Goal: Task Accomplishment & Management: Manage account settings

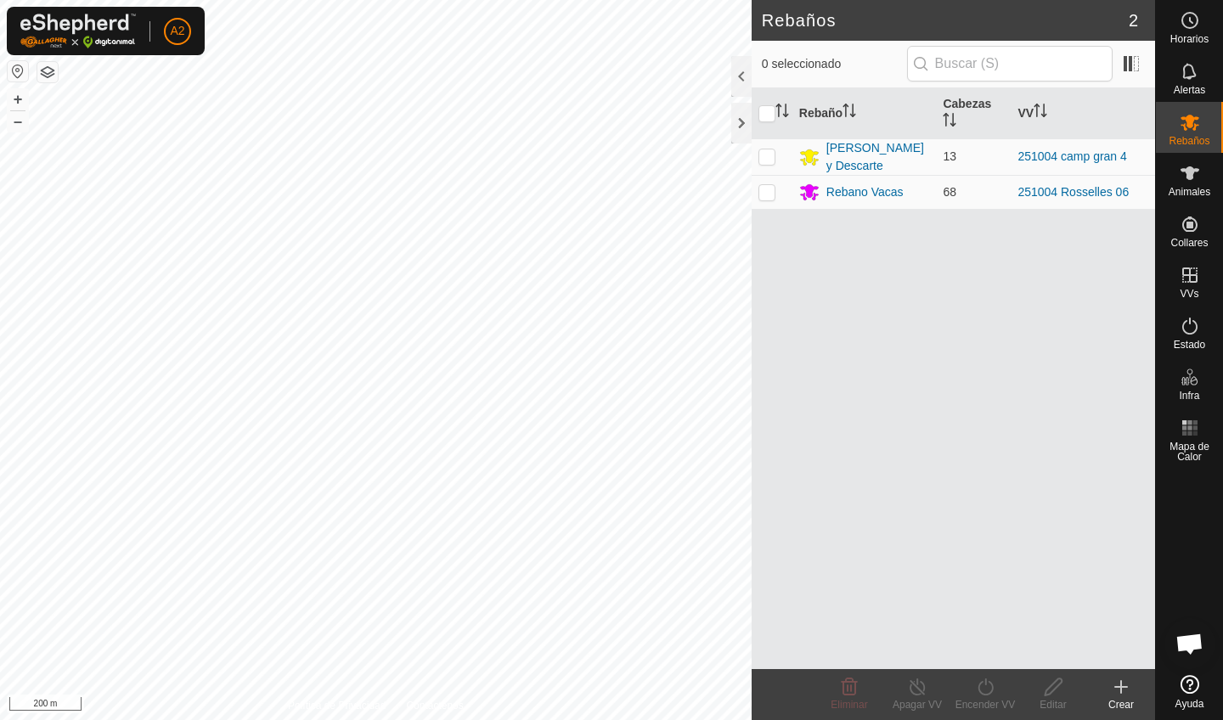
scroll to position [332, 0]
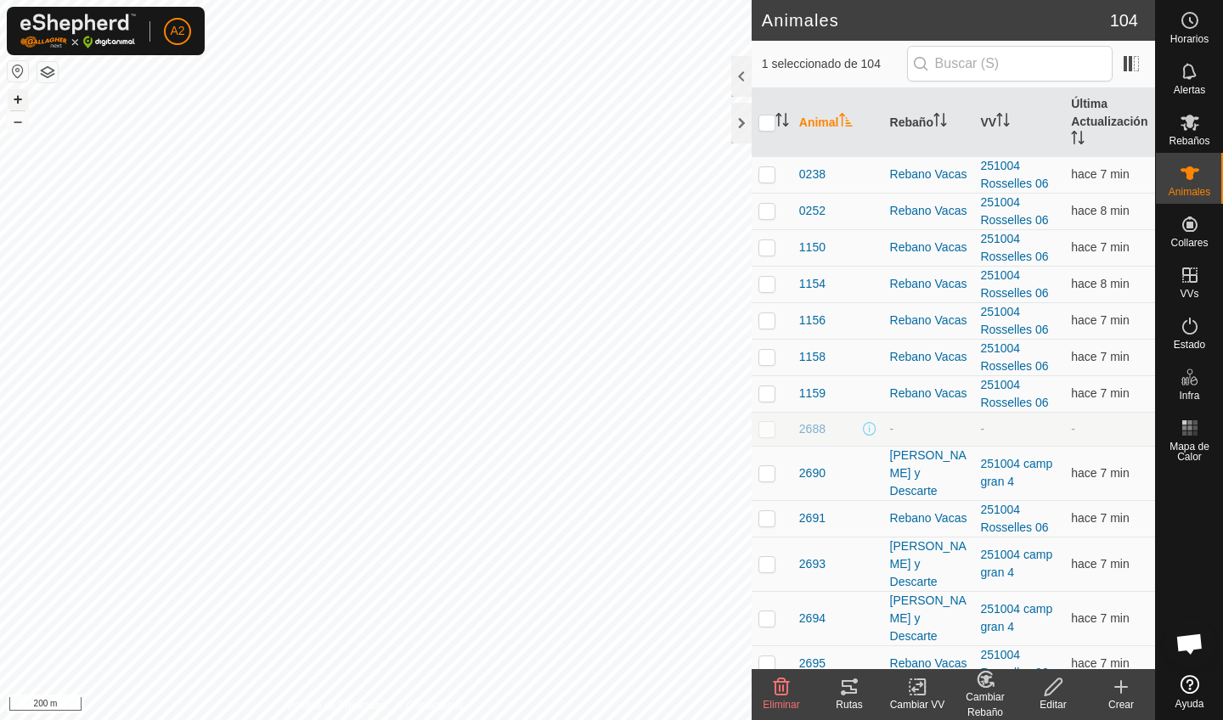
click at [23, 93] on button "+" at bounding box center [18, 99] width 20 height 20
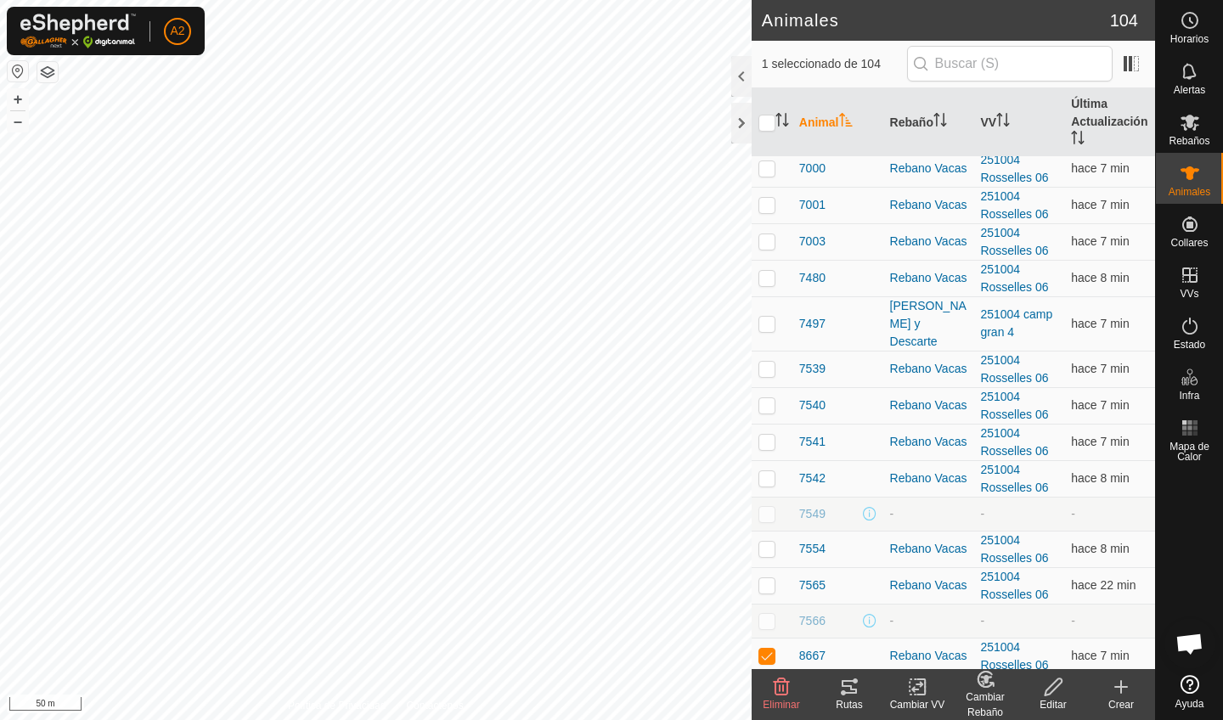
scroll to position [3010, 0]
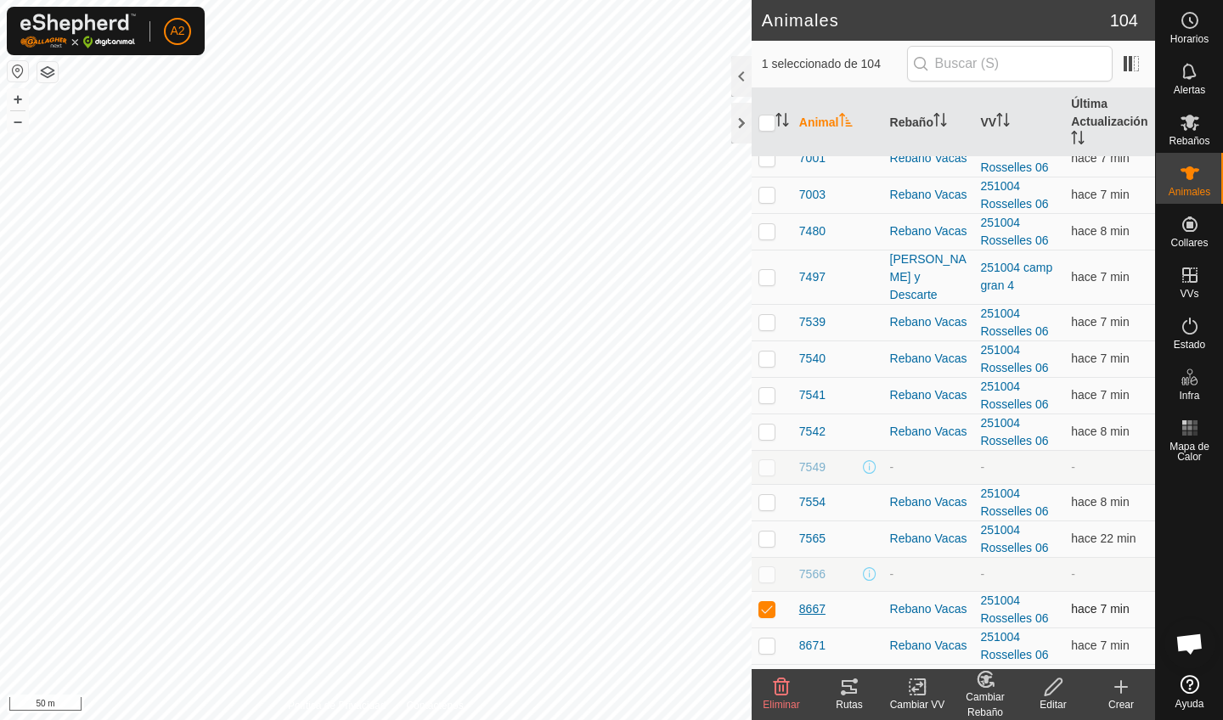
click at [814, 601] on span "8667" at bounding box center [812, 610] width 26 height 18
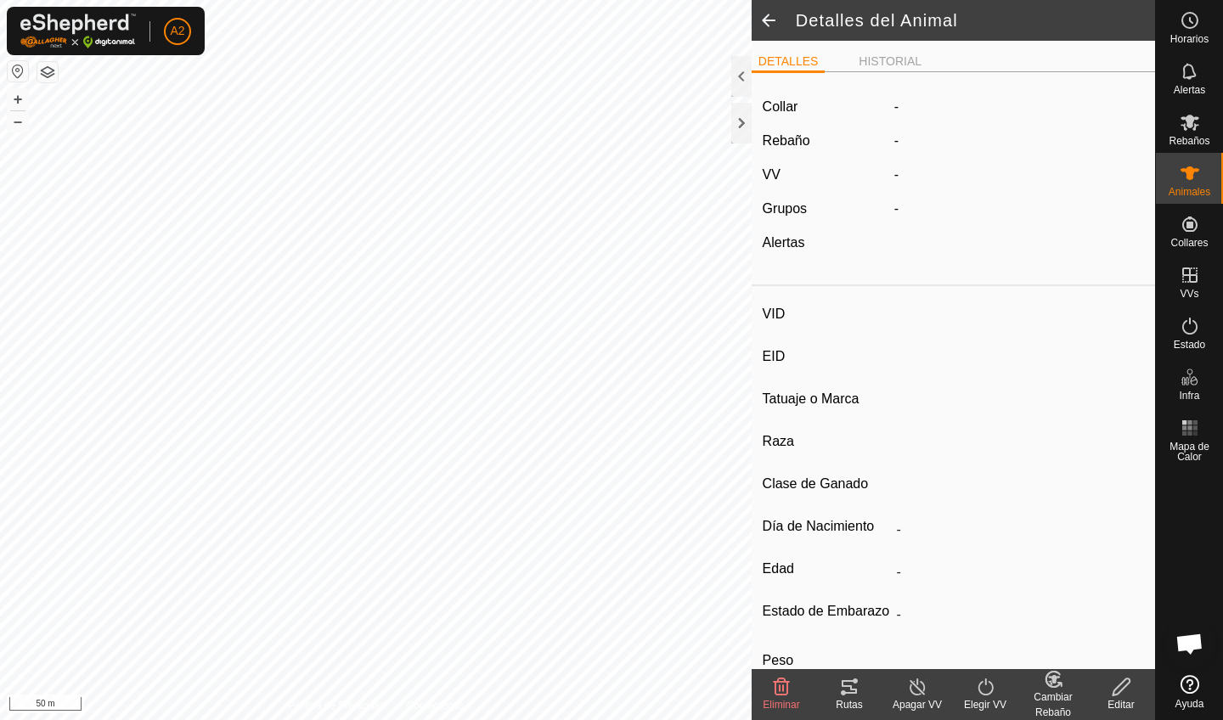
type input "8667"
type input "-"
type input "Aubrac"
type input "-"
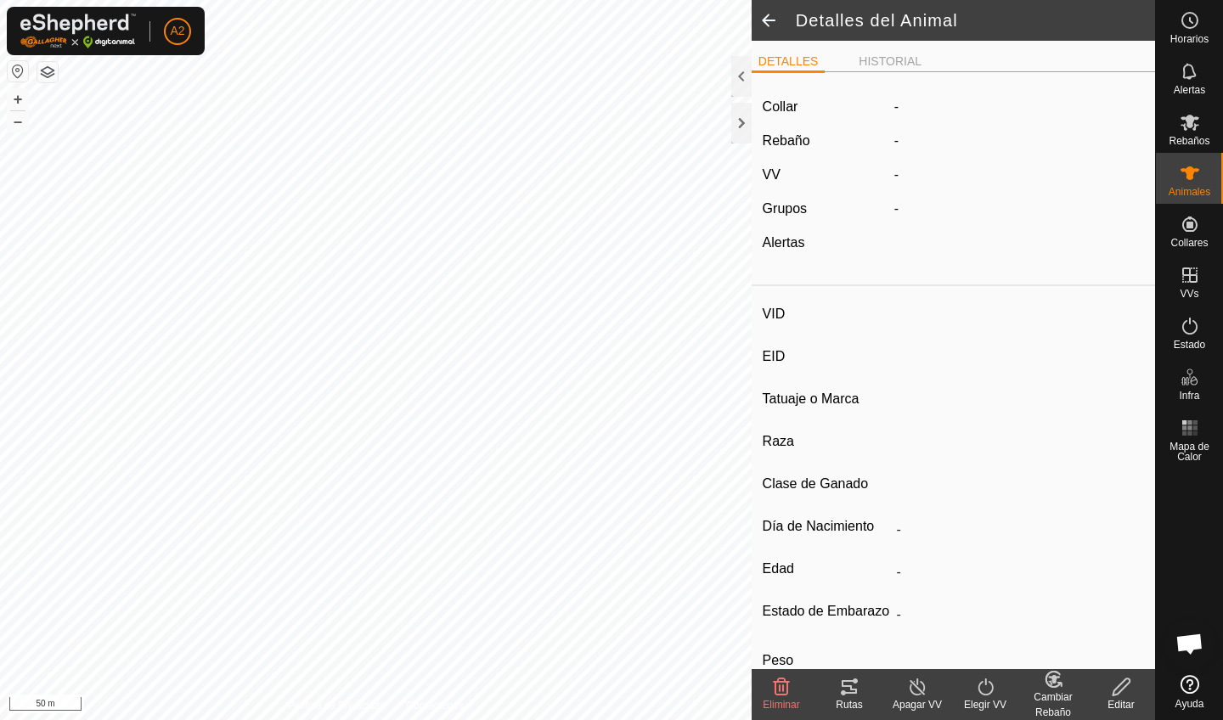
type input "12/2012"
type input "13 years"
type input "Vacía"
type input "514 kg"
type input "-"
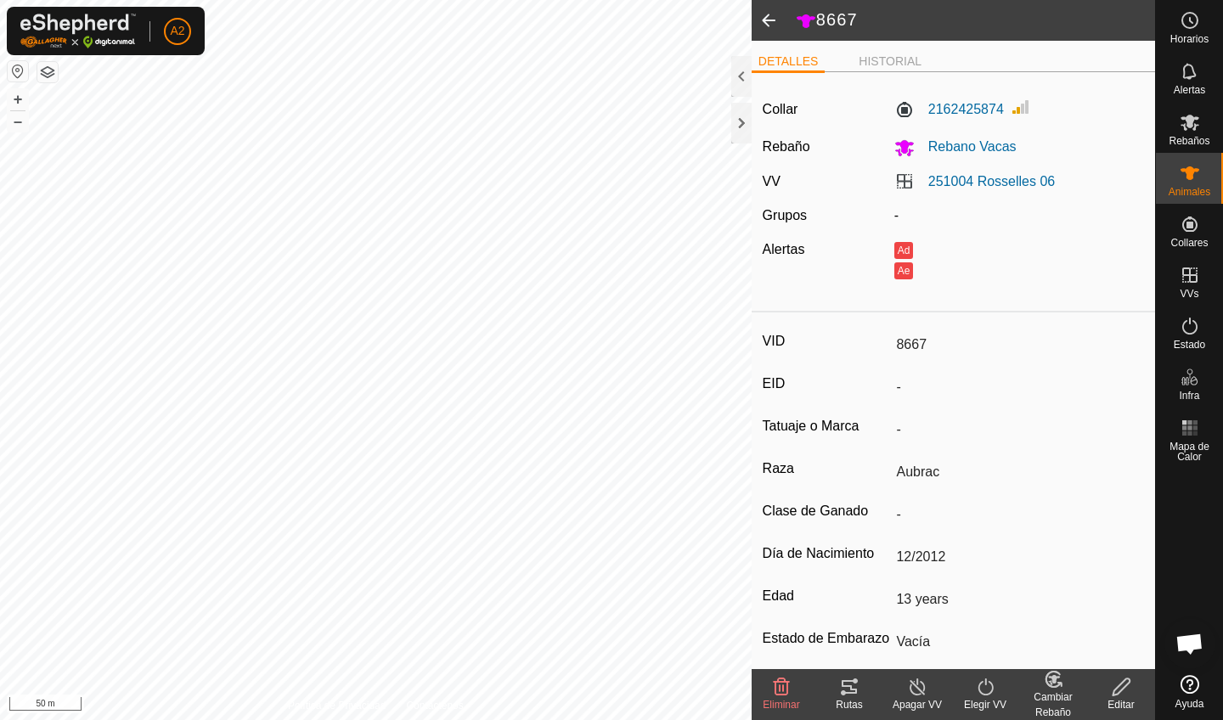
click at [784, 682] on icon at bounding box center [782, 687] width 16 height 17
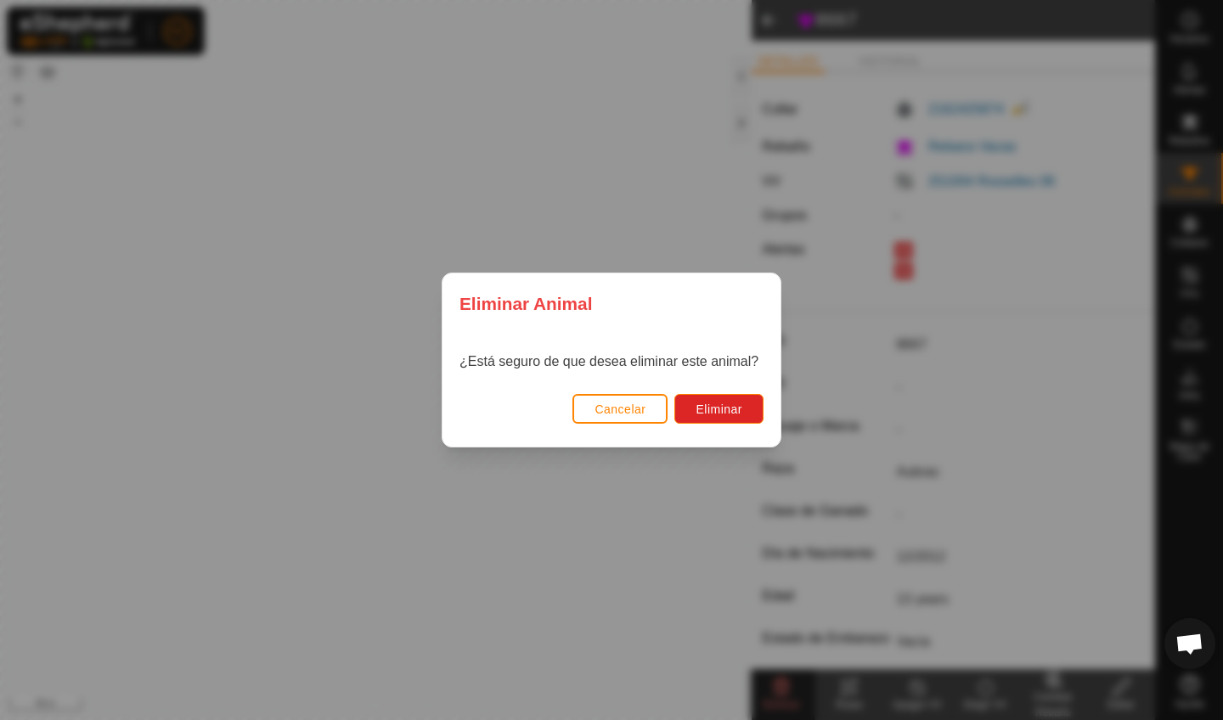
click at [1027, 469] on div "Eliminar Animal ¿Está seguro de que desea eliminar este animal? Cancelar Elimin…" at bounding box center [611, 360] width 1223 height 720
click at [608, 413] on span "Cancelar" at bounding box center [620, 410] width 51 height 14
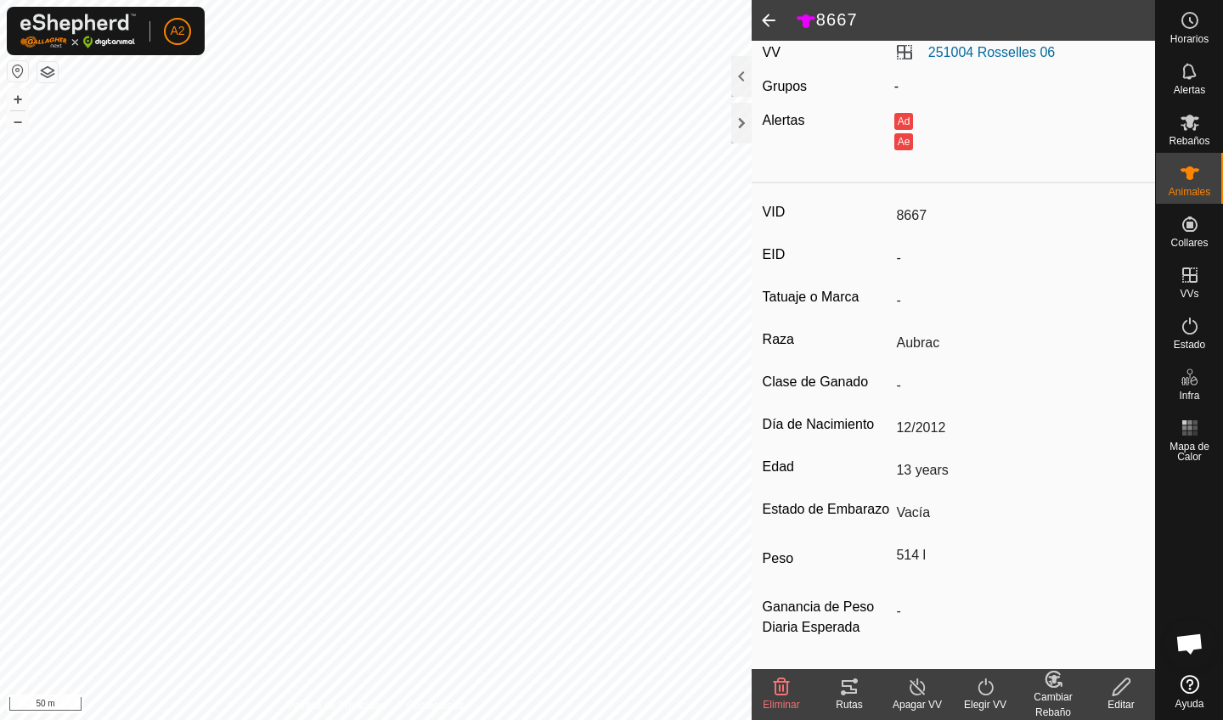
scroll to position [129, 0]
click at [786, 697] on div "Eliminar" at bounding box center [782, 704] width 68 height 15
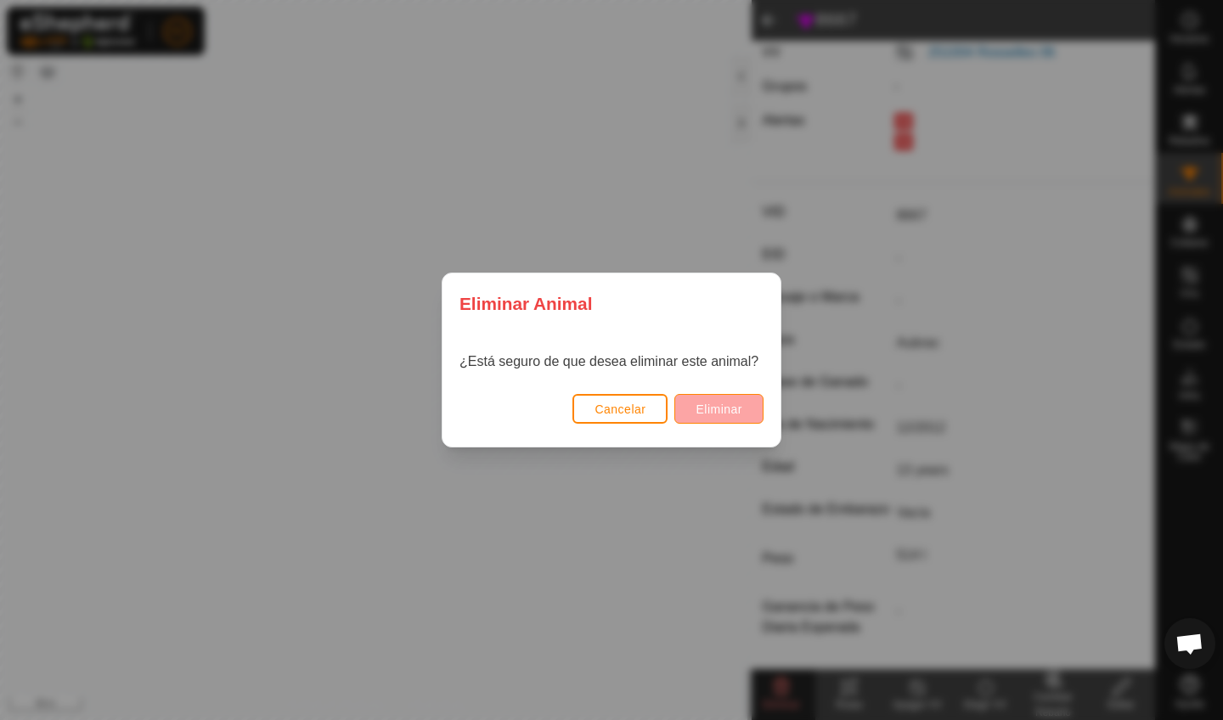
click at [717, 405] on span "Eliminar" at bounding box center [719, 410] width 47 height 14
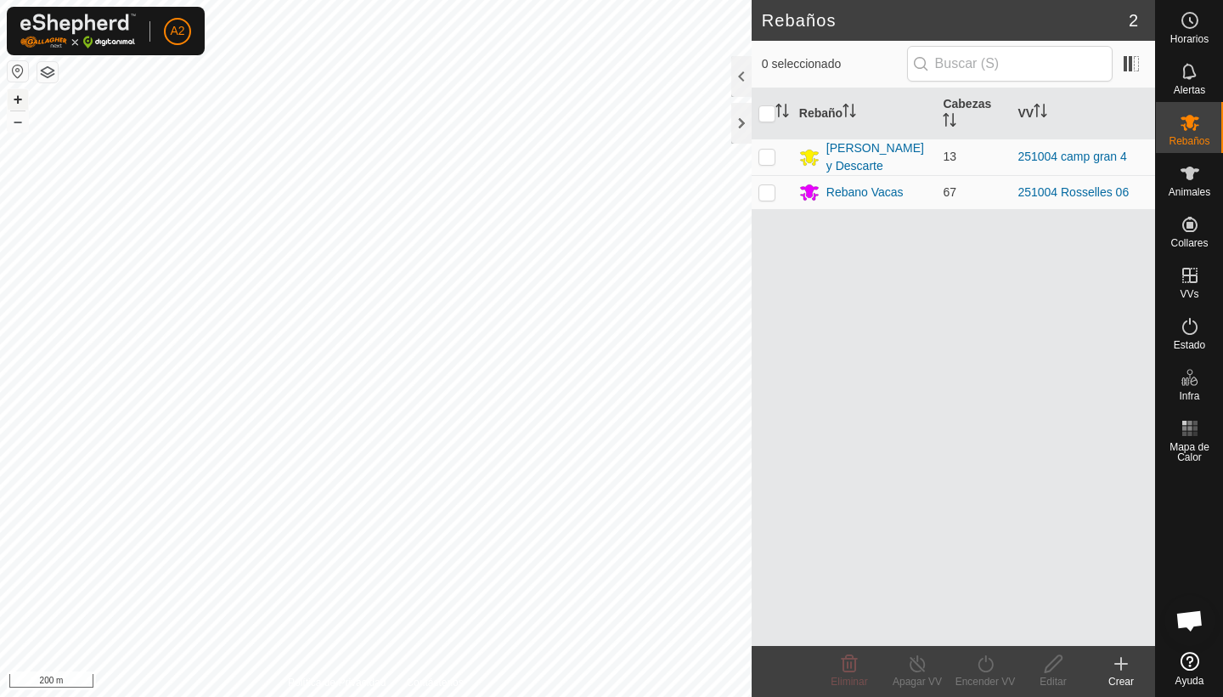
click at [24, 108] on button "+" at bounding box center [18, 99] width 20 height 20
